Goal: Information Seeking & Learning: Learn about a topic

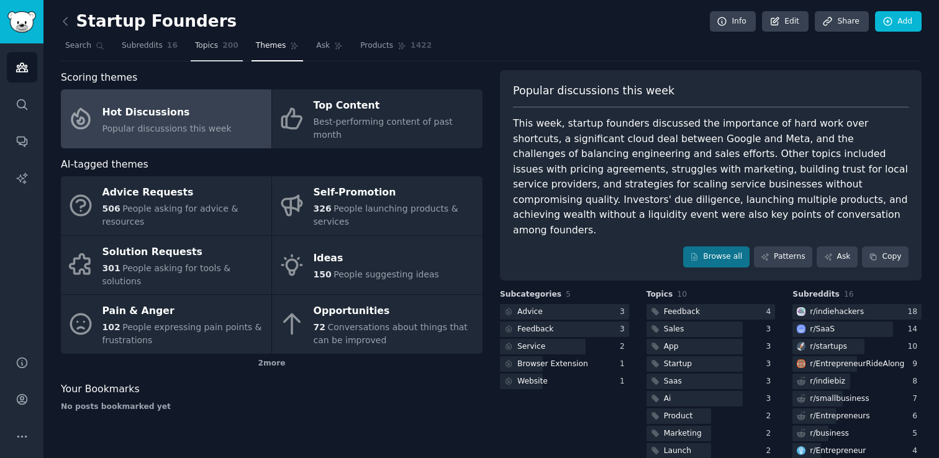
click at [222, 45] on span "200" at bounding box center [230, 45] width 16 height 11
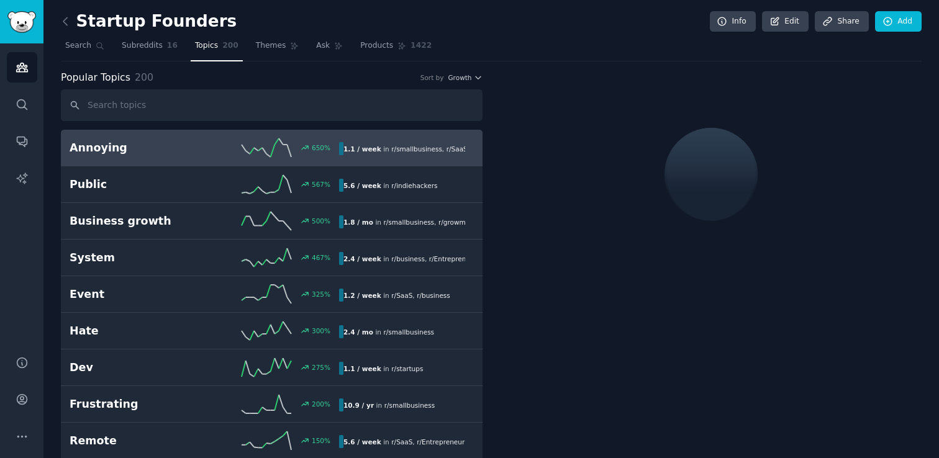
click at [273, 81] on div "Popular Topics 200 Sort by Growth" at bounding box center [272, 78] width 422 height 16
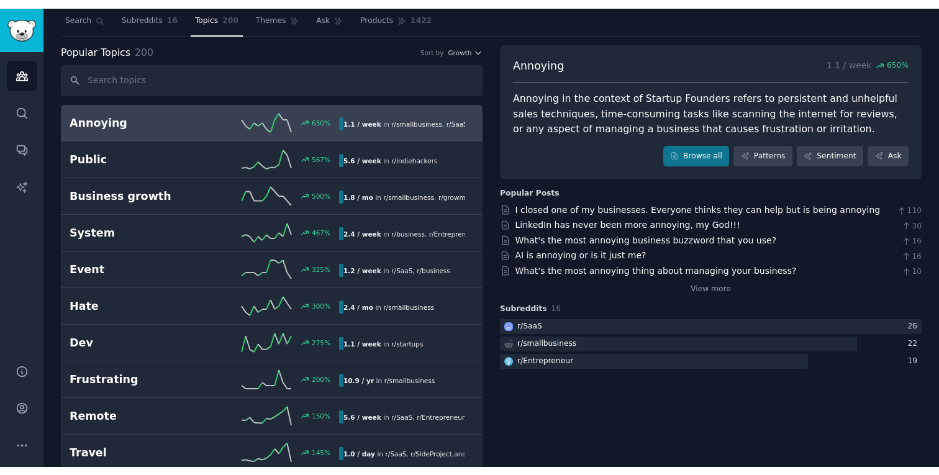
scroll to position [37, 0]
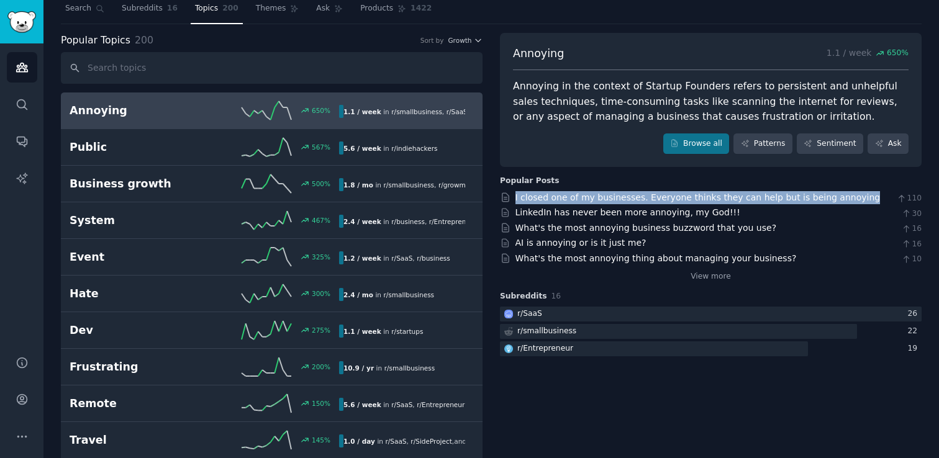
click at [649, 112] on div "Annoying in the context of Startup Founders refers to persistent and unhelpful …" at bounding box center [711, 102] width 396 height 46
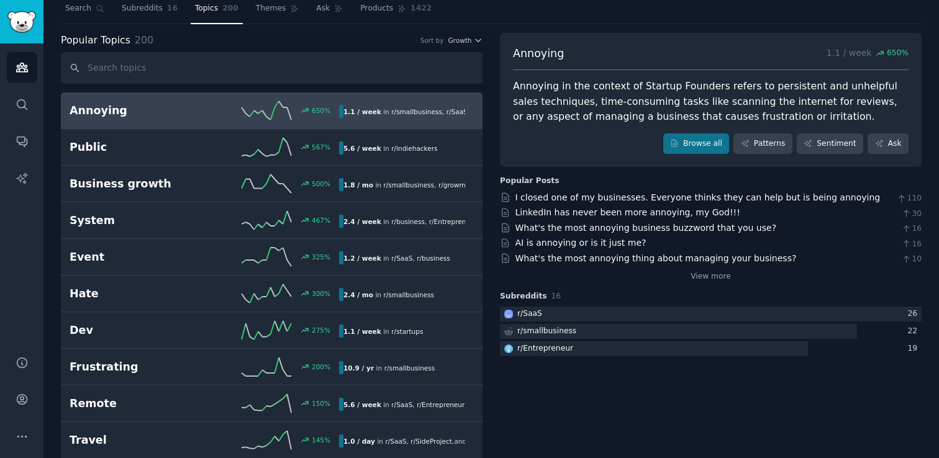
click at [649, 112] on div "Annoying in the context of Startup Founders refers to persistent and unhelpful …" at bounding box center [711, 102] width 396 height 46
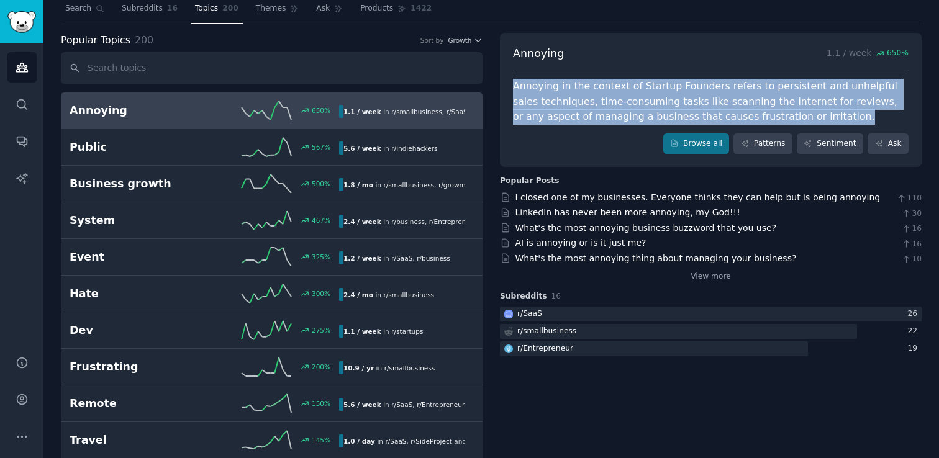
click at [641, 124] on div at bounding box center [641, 124] width 0 height 0
click at [667, 43] on div "Annoying 1.1 / week 650 % Annoying in the context of Startup Founders refers to…" at bounding box center [711, 100] width 422 height 135
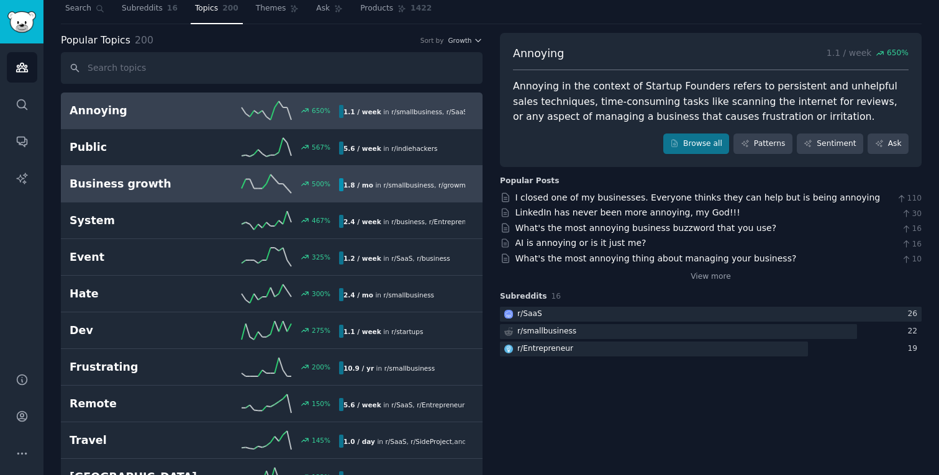
click at [207, 183] on div "500 %" at bounding box center [271, 184] width 135 height 19
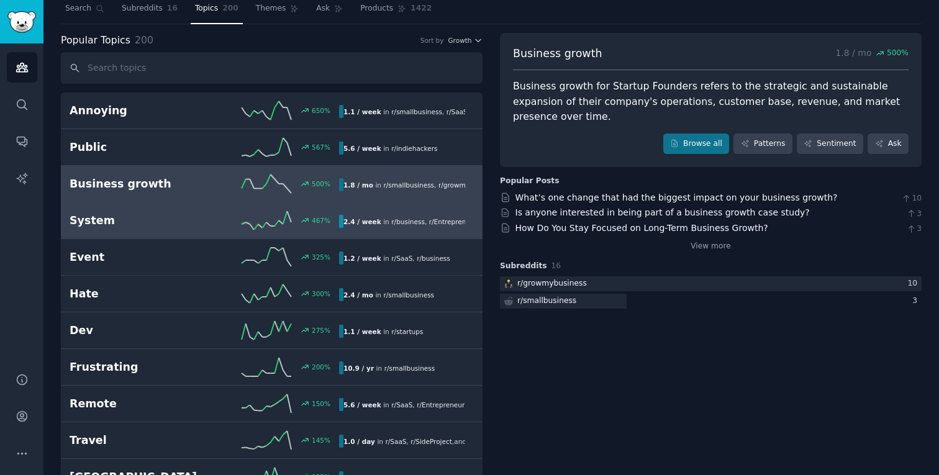
click at [201, 223] on h2 "System" at bounding box center [137, 221] width 135 height 16
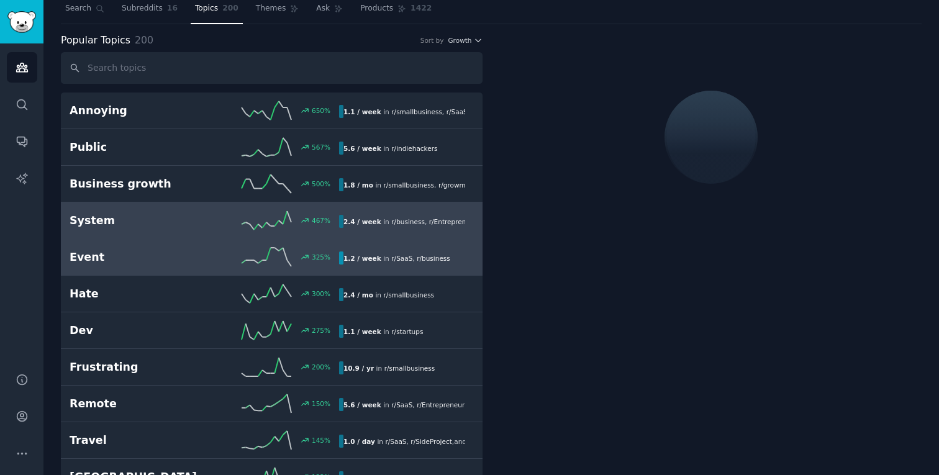
click at [187, 256] on h2 "Event" at bounding box center [137, 258] width 135 height 16
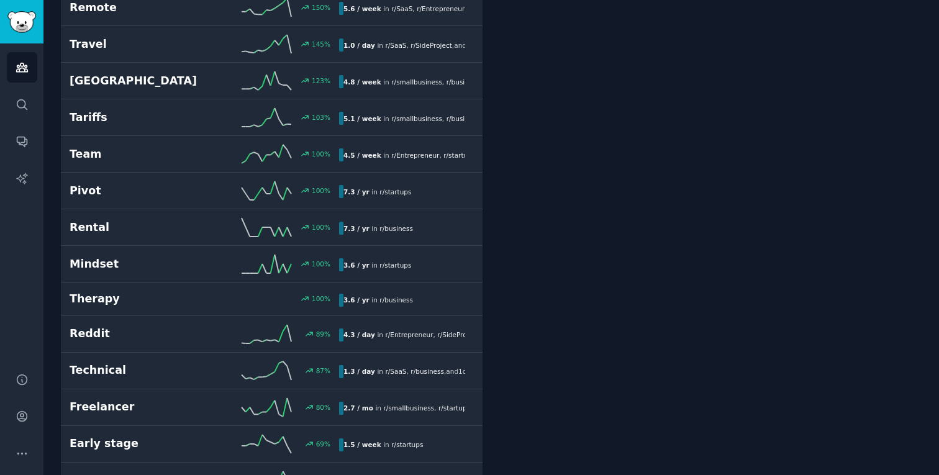
scroll to position [434, 0]
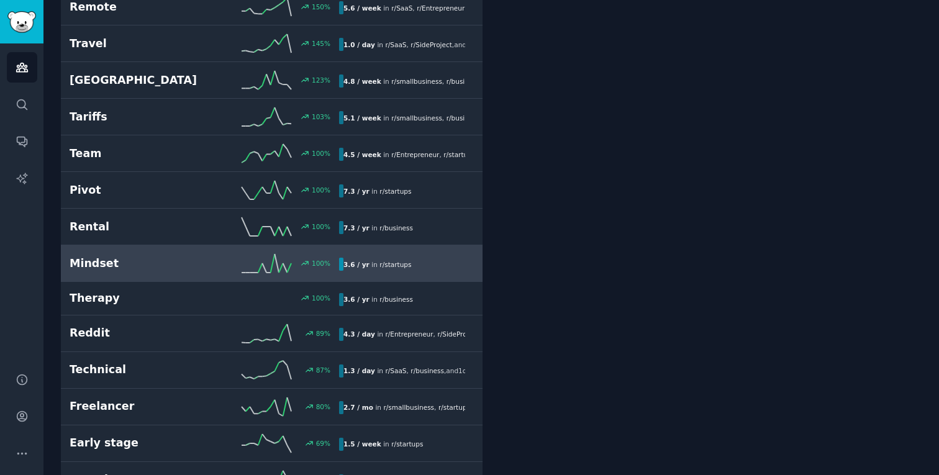
click at [227, 251] on link "Mindset 100 % 3.6 / yr in r/ startups" at bounding box center [272, 263] width 422 height 37
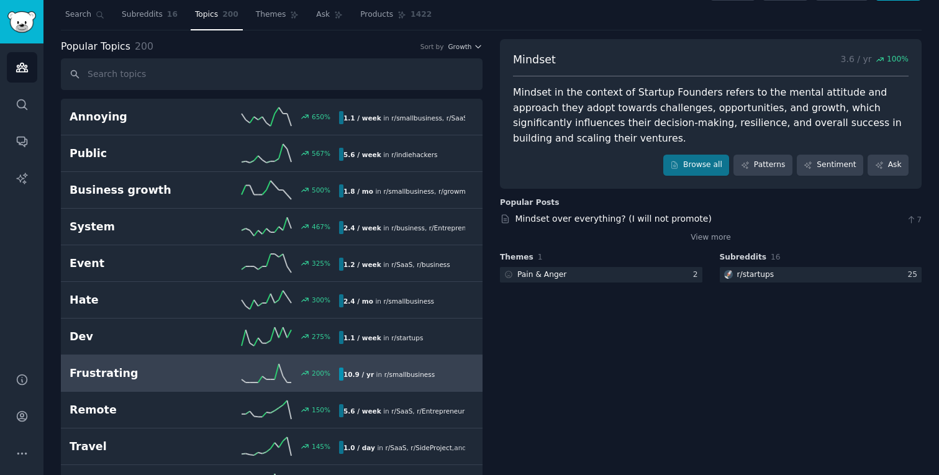
scroll to position [12, 0]
